Goal: Information Seeking & Learning: Check status

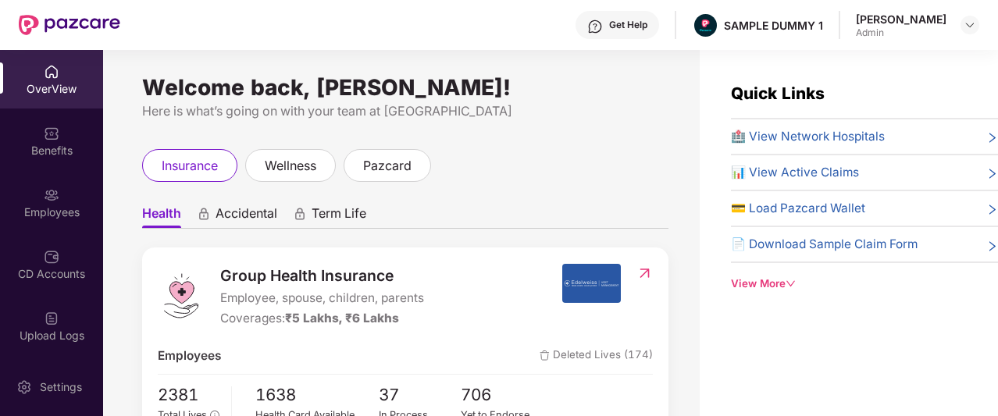
click at [618, 33] on div "Get Help" at bounding box center [618, 25] width 84 height 28
click at [475, 173] on div "insurance wellness pazcard" at bounding box center [405, 165] width 526 height 33
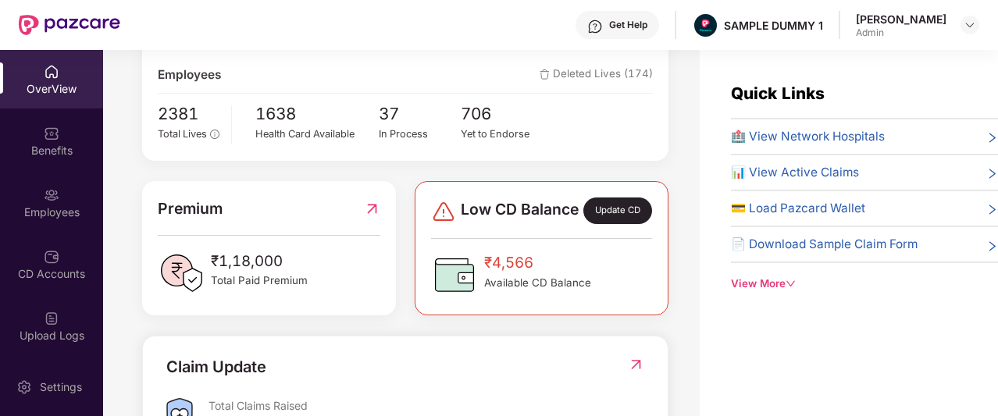
scroll to position [259, 0]
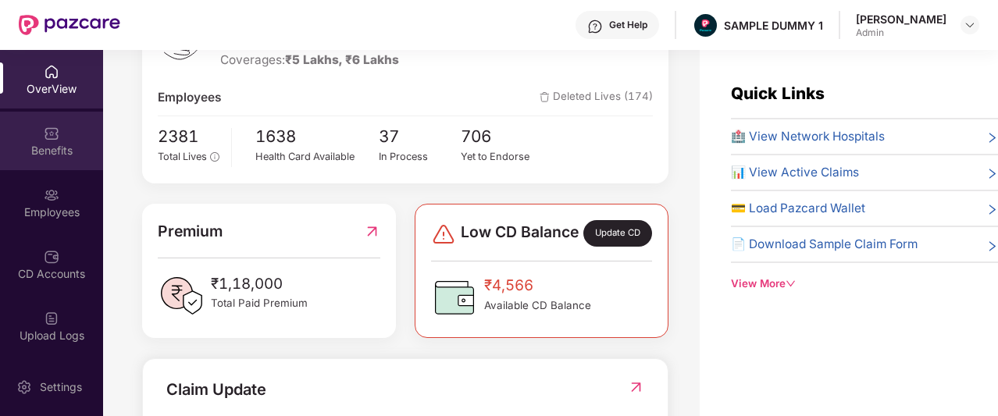
click at [41, 143] on div "Benefits" at bounding box center [51, 151] width 103 height 16
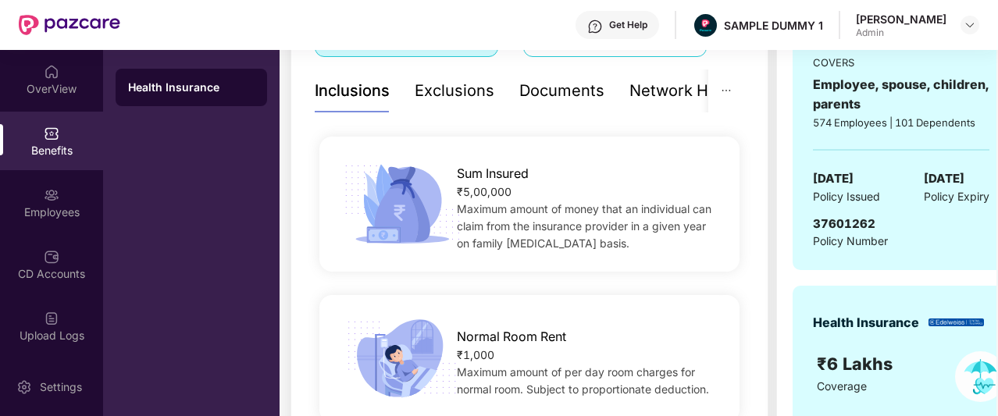
scroll to position [309, 0]
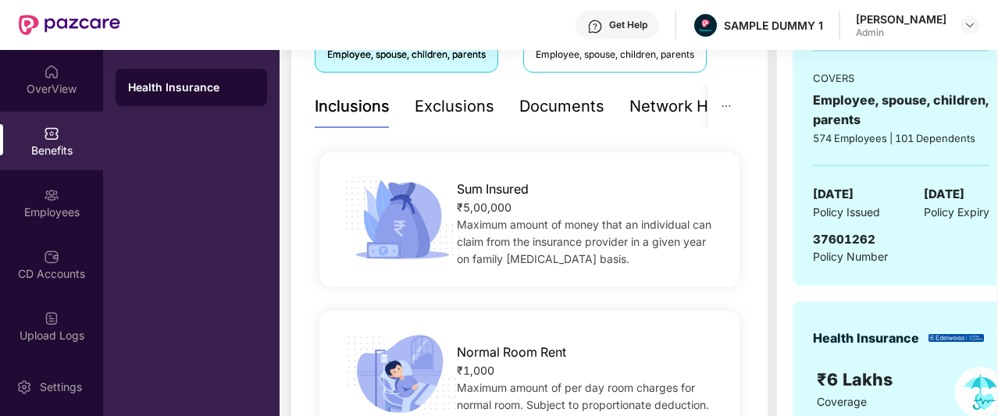
click at [570, 116] on div "Documents" at bounding box center [561, 106] width 85 height 24
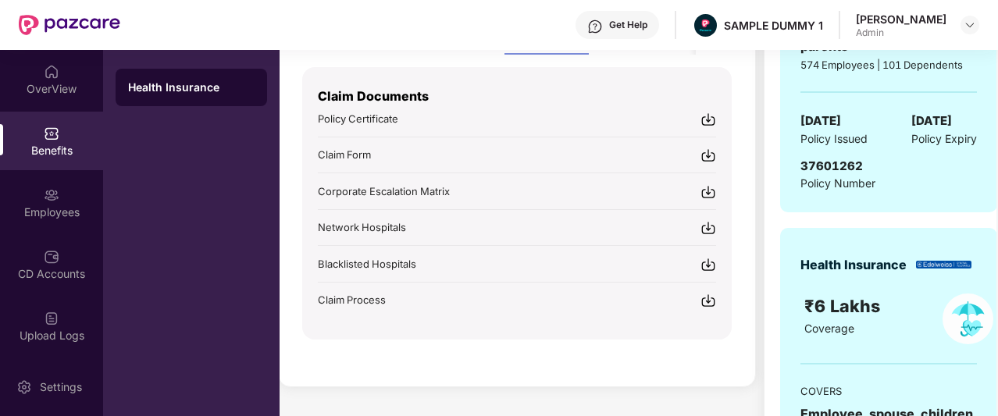
scroll to position [338, 0]
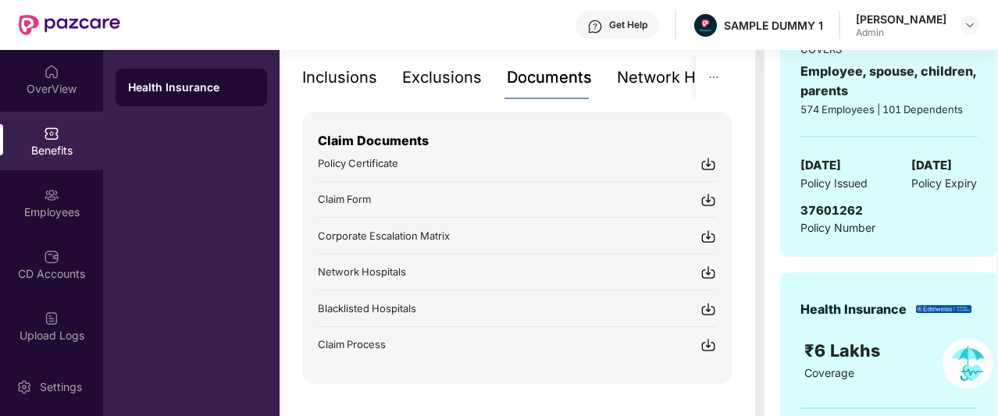
click at [631, 92] on div "Network Hospitals" at bounding box center [685, 77] width 137 height 43
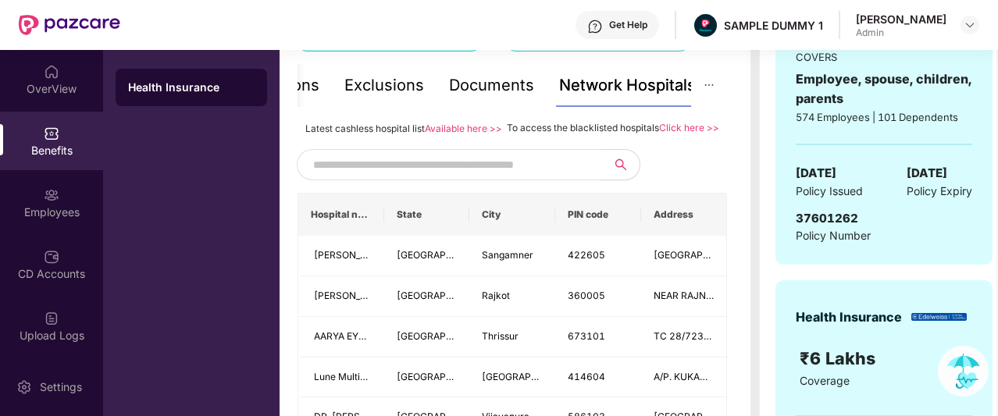
scroll to position [431, 0]
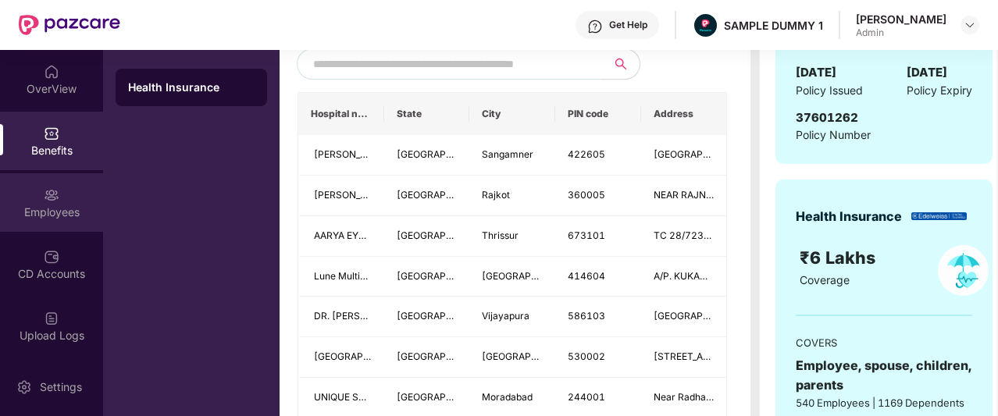
click at [41, 219] on div "Employees" at bounding box center [51, 213] width 103 height 16
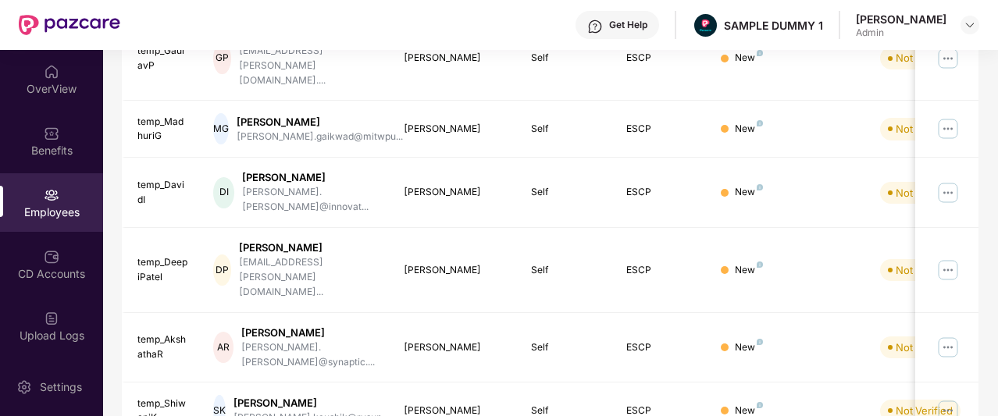
scroll to position [0, 0]
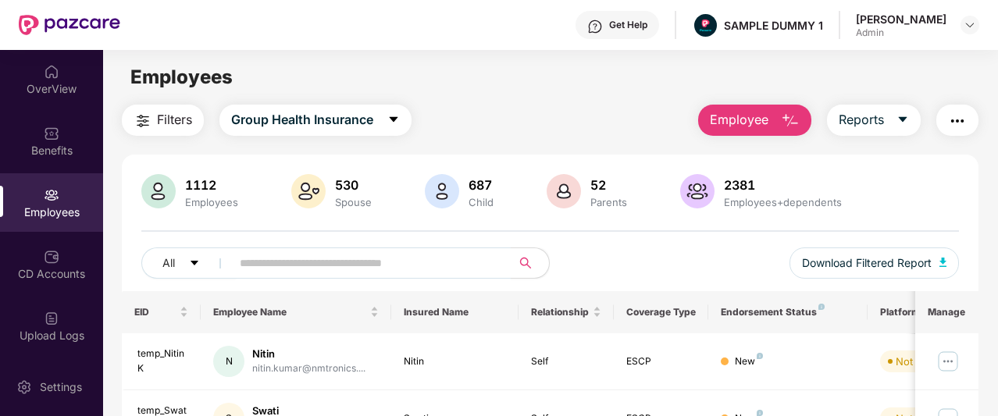
click at [768, 126] on span "Employee" at bounding box center [739, 120] width 59 height 20
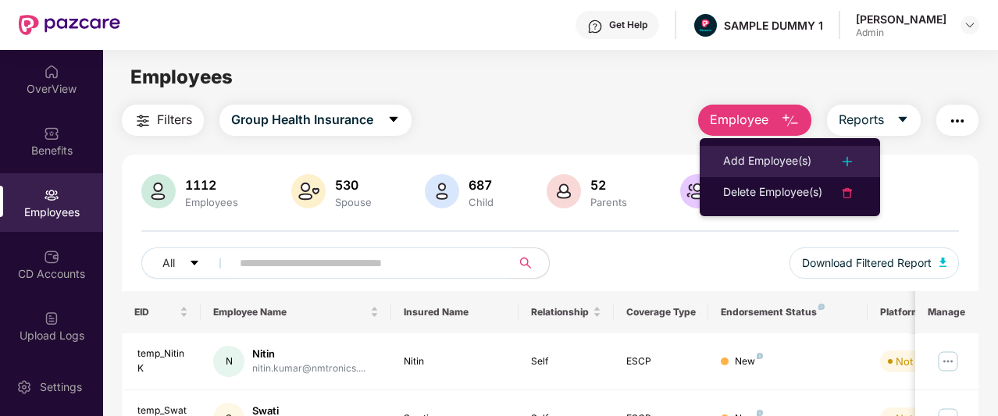
click at [738, 157] on div "Add Employee(s)" at bounding box center [767, 161] width 88 height 19
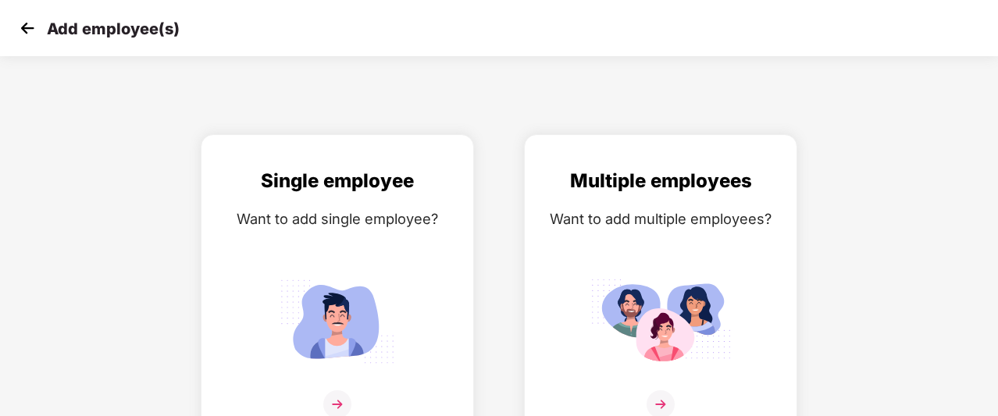
scroll to position [25, 0]
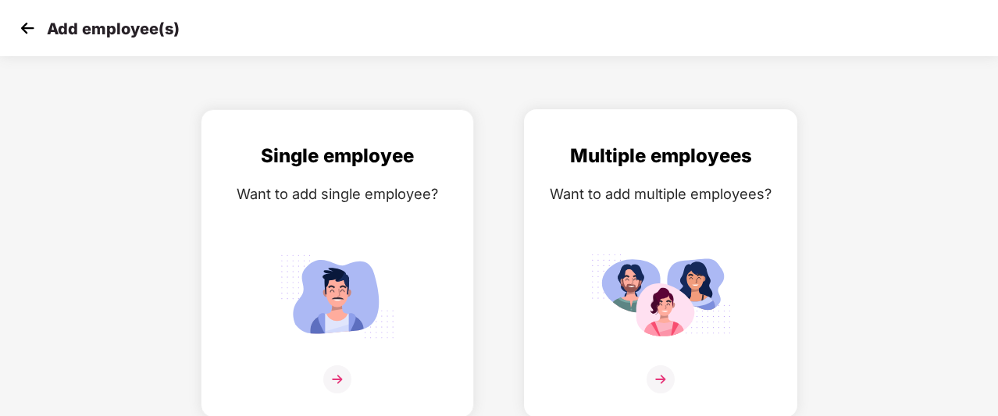
click at [667, 360] on div "Multiple employees Want to add multiple employees?" at bounding box center [660, 277] width 241 height 272
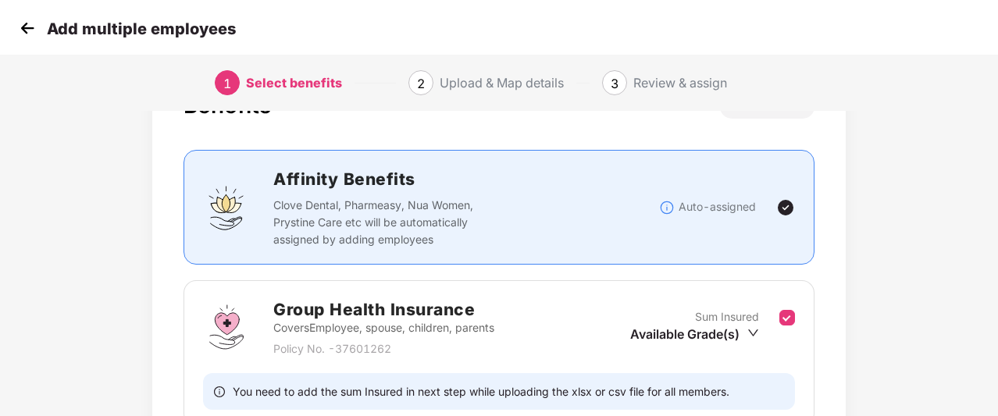
scroll to position [212, 0]
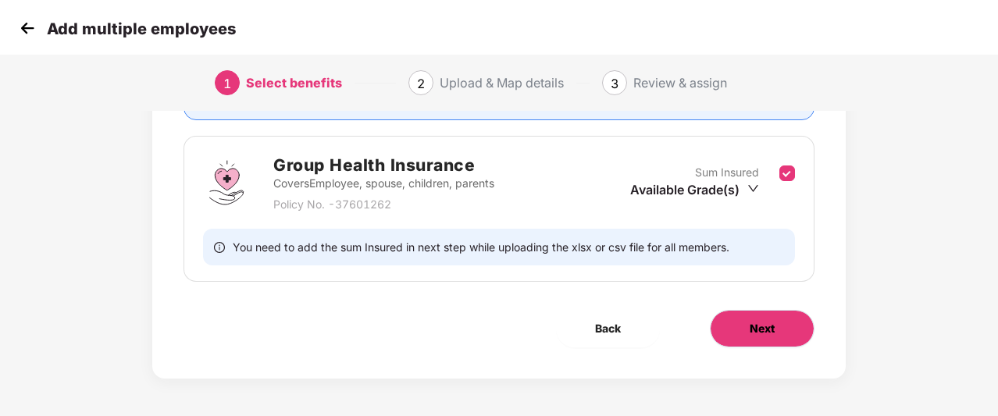
click at [748, 345] on button "Next" at bounding box center [762, 328] width 105 height 37
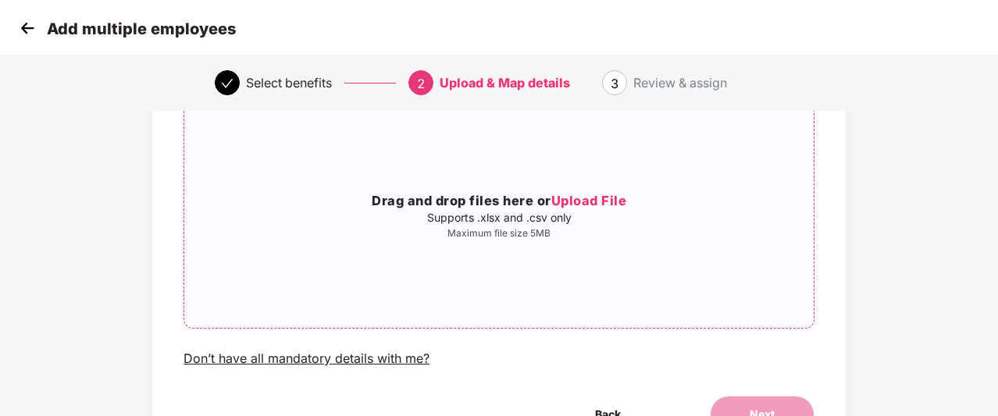
scroll to position [81, 0]
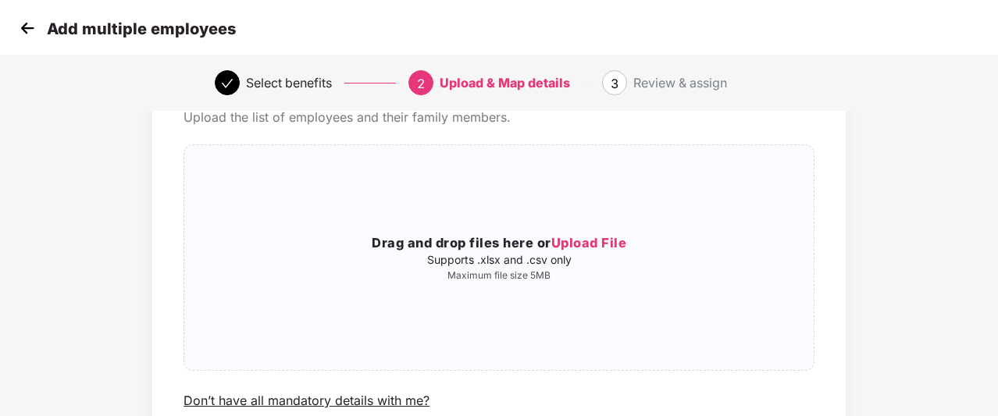
click at [18, 20] on img at bounding box center [27, 27] width 23 height 23
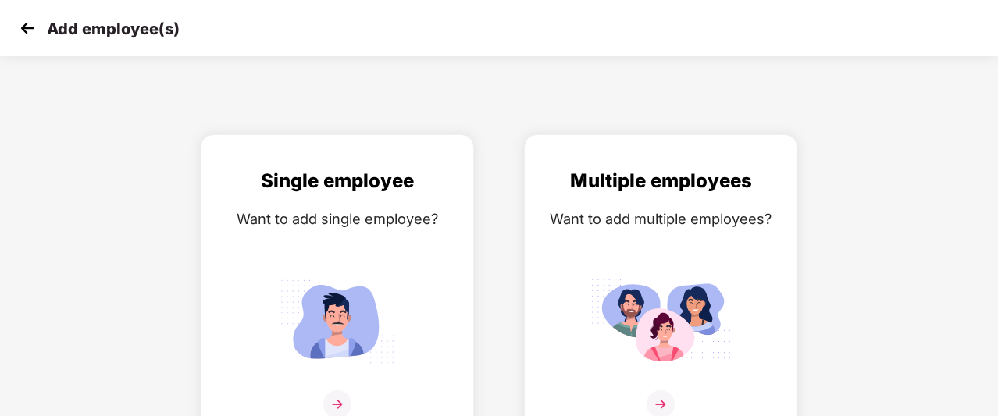
click at [31, 34] on img at bounding box center [27, 27] width 23 height 23
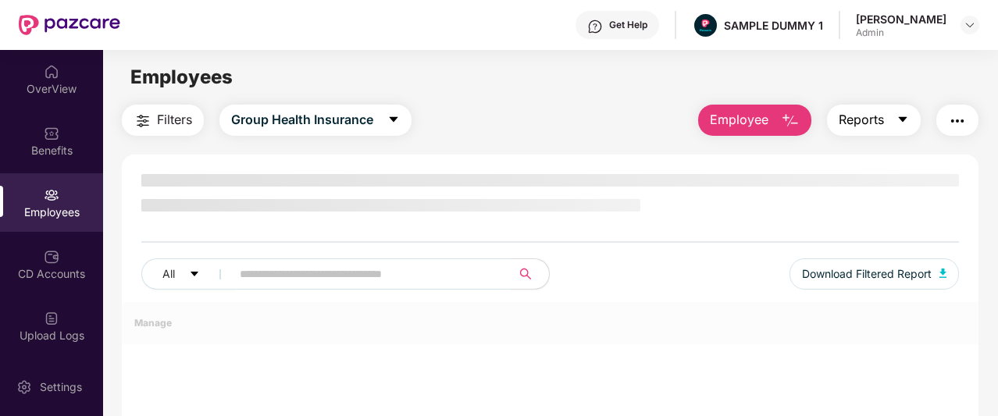
click at [887, 112] on button "Reports" at bounding box center [874, 120] width 94 height 31
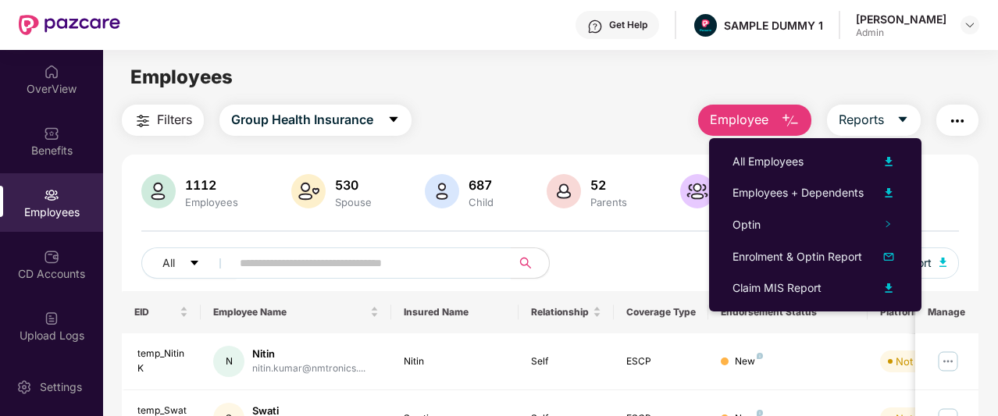
click at [589, 124] on div "Filters Group Health Insurance Employee Reports" at bounding box center [550, 120] width 857 height 31
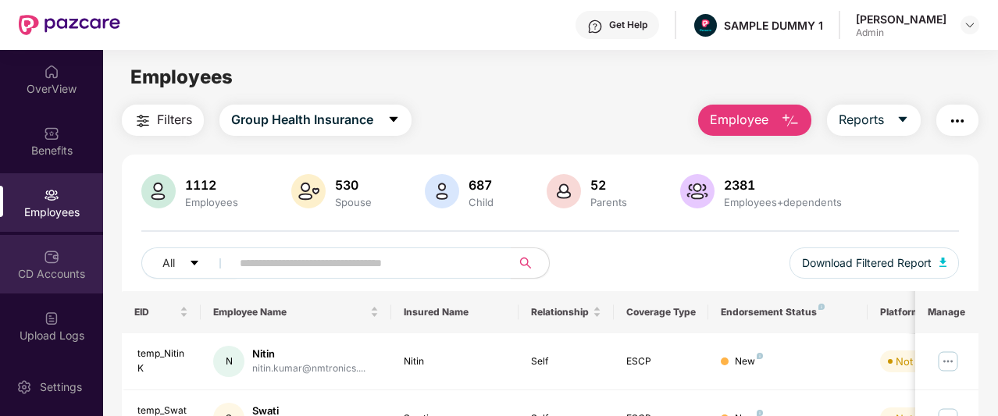
click at [7, 262] on div "CD Accounts" at bounding box center [51, 264] width 103 height 59
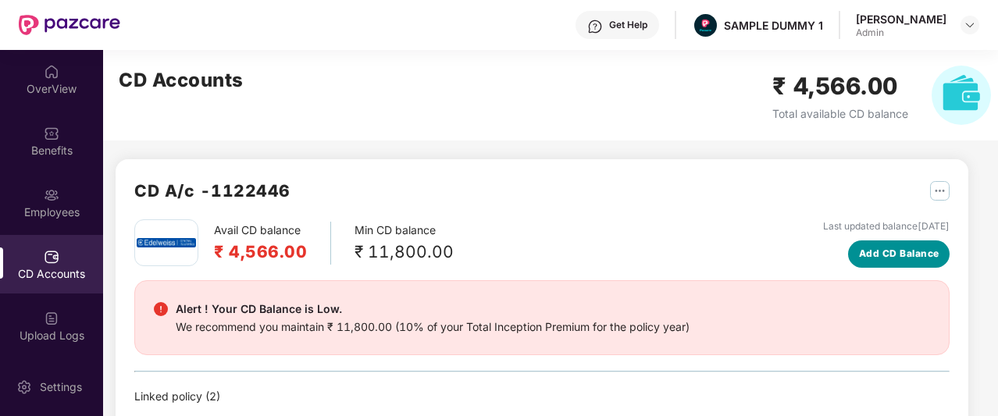
click at [918, 257] on span "Add CD Balance" at bounding box center [899, 254] width 80 height 15
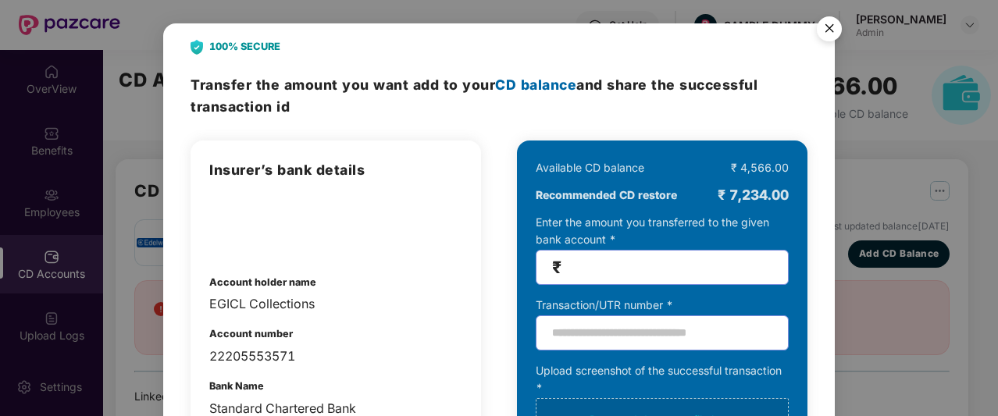
click at [822, 30] on img "Close" at bounding box center [830, 31] width 44 height 44
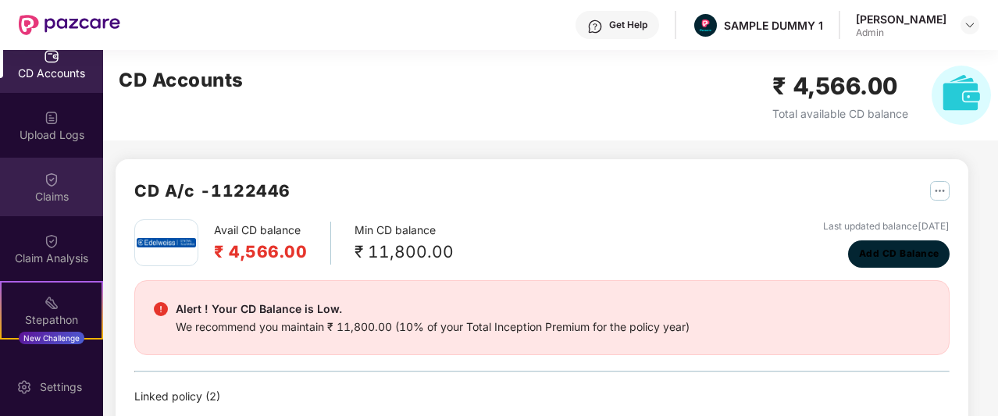
scroll to position [201, 0]
click at [66, 205] on div "Claims" at bounding box center [51, 186] width 103 height 59
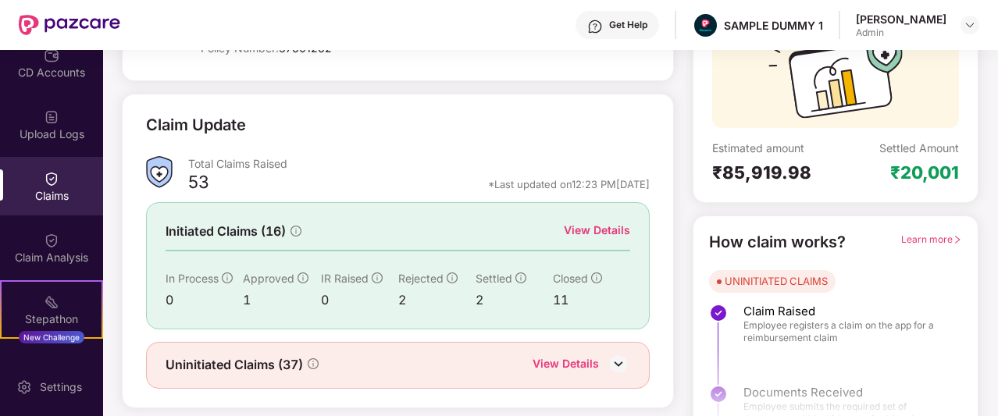
scroll to position [166, 0]
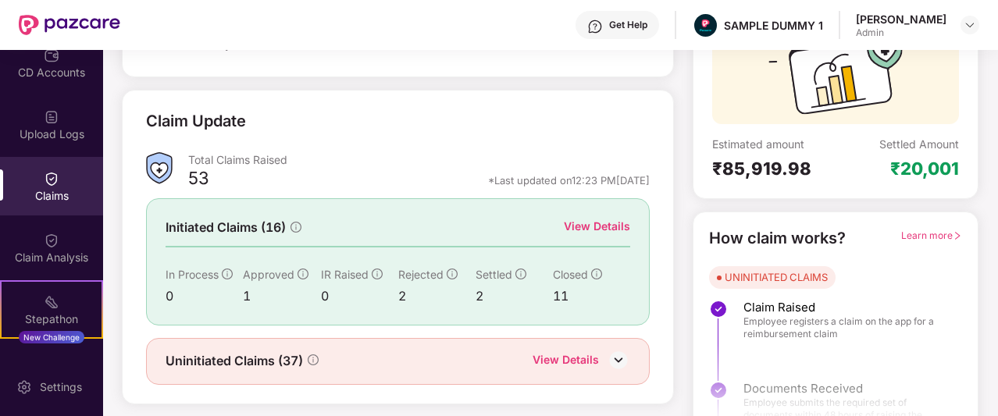
click at [595, 229] on div "View Details" at bounding box center [597, 226] width 66 height 17
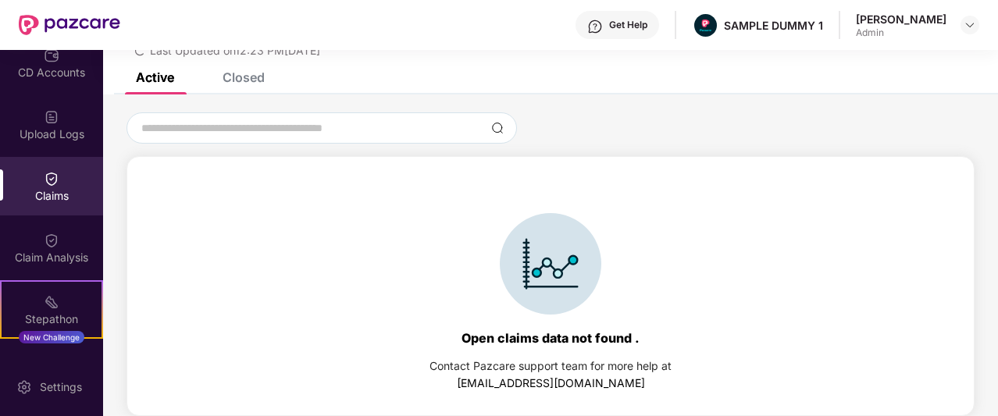
scroll to position [67, 0]
click at [269, 78] on div "Active Closed" at bounding box center [550, 84] width 895 height 22
click at [259, 78] on div "Closed" at bounding box center [244, 78] width 42 height 16
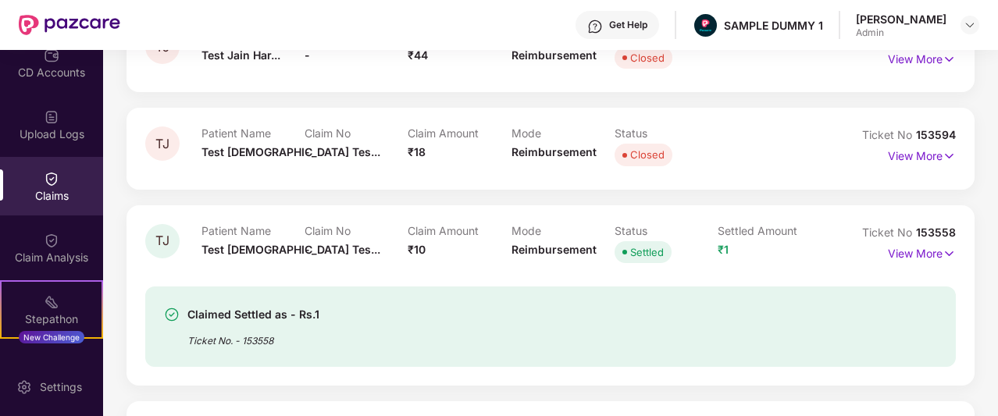
scroll to position [225, 0]
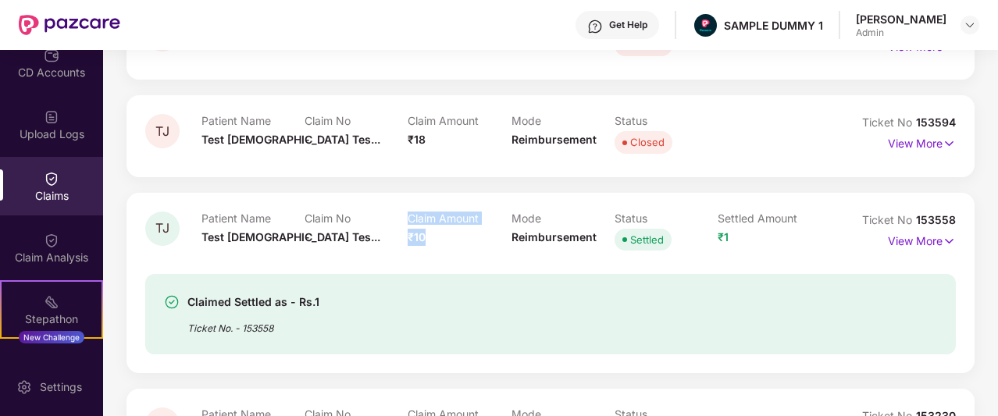
drag, startPoint x: 428, startPoint y: 240, endPoint x: 377, endPoint y: 230, distance: 51.6
click at [377, 230] on div "Patient Name Test [DEMOGRAPHIC_DATA] Tes... Claim No - Claim Amount ₹10 Mode Re…" at bounding box center [510, 233] width 619 height 43
drag, startPoint x: 718, startPoint y: 236, endPoint x: 763, endPoint y: 241, distance: 45.5
click at [763, 241] on div "Settled Amount ₹1" at bounding box center [769, 233] width 103 height 43
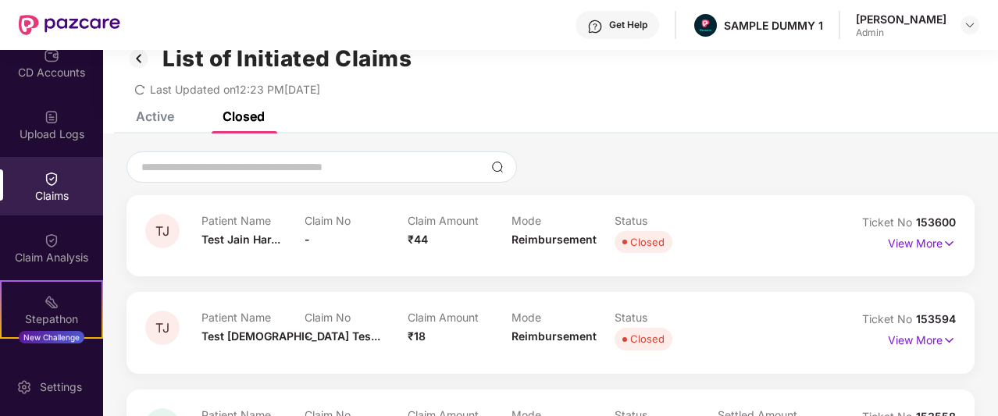
scroll to position [0, 0]
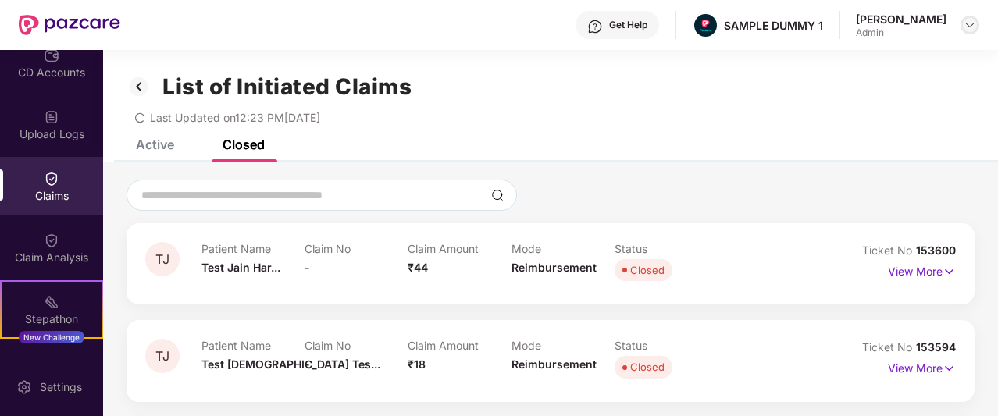
click at [971, 26] on img at bounding box center [970, 25] width 12 height 12
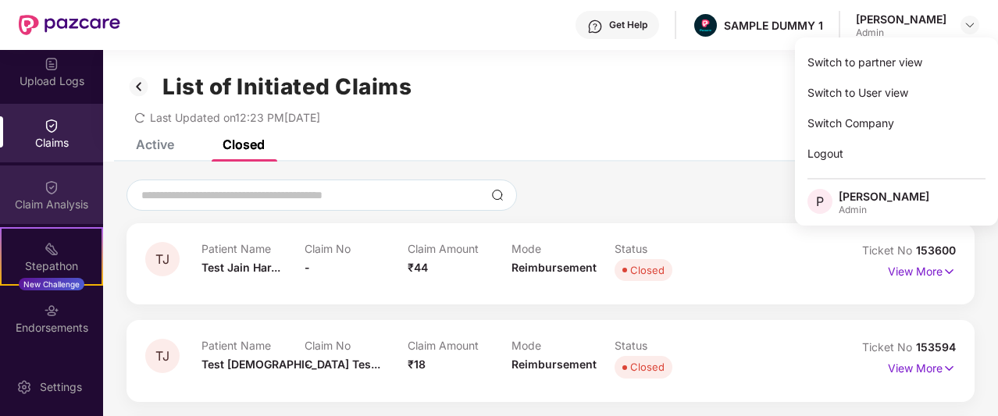
scroll to position [311, 0]
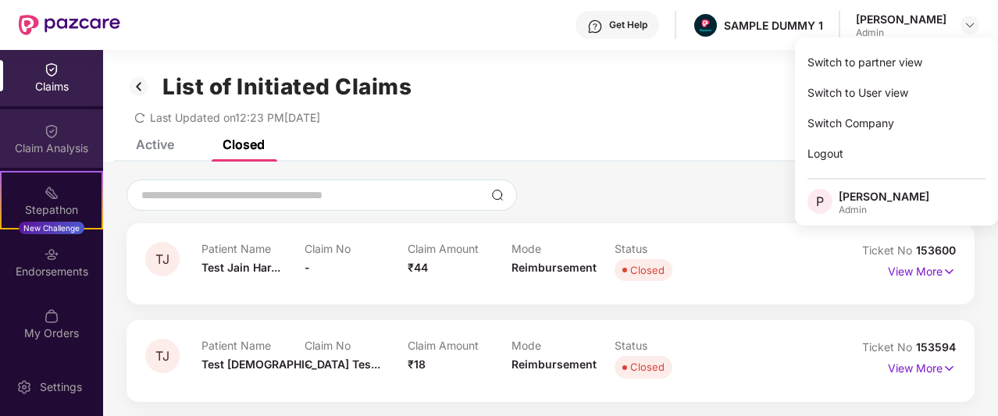
click at [44, 130] on img at bounding box center [52, 131] width 16 height 16
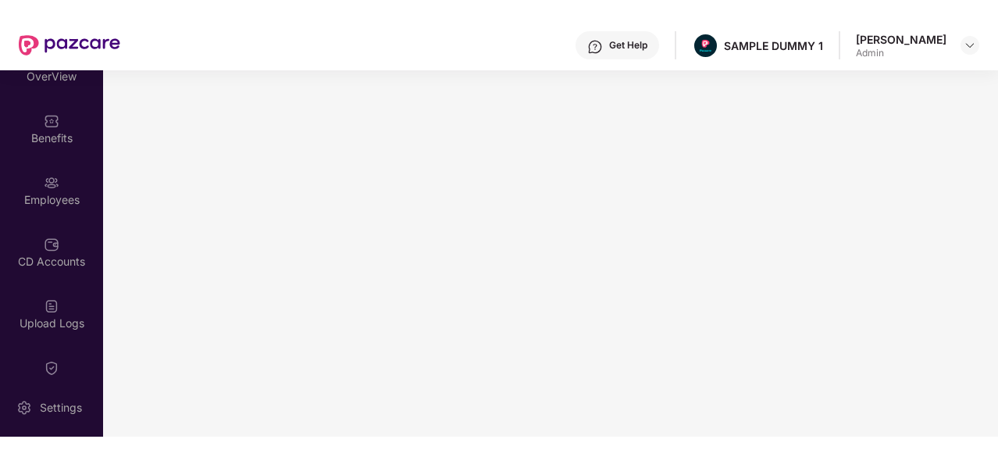
scroll to position [0, 0]
